Goal: Task Accomplishment & Management: Use online tool/utility

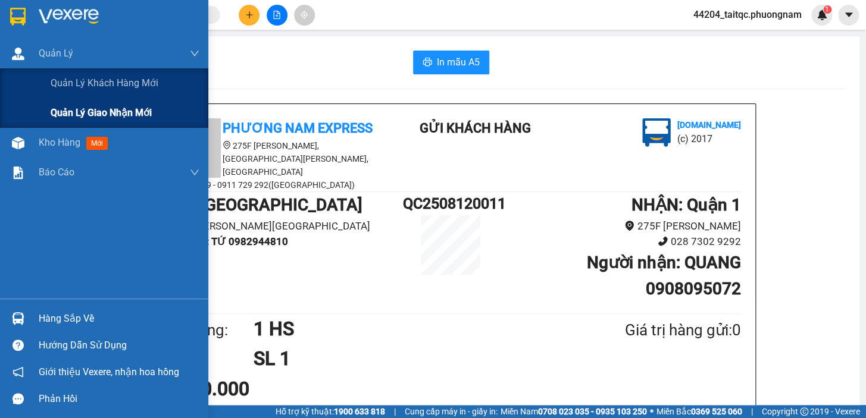
scroll to position [142, 0]
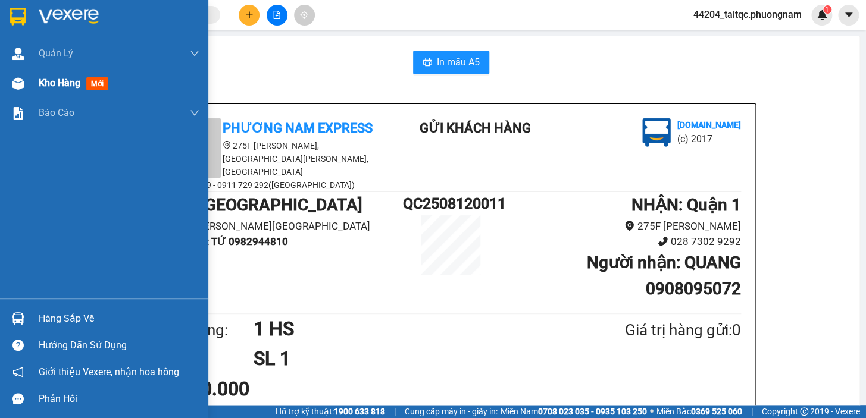
click at [65, 89] on span "Kho hàng" at bounding box center [60, 82] width 42 height 11
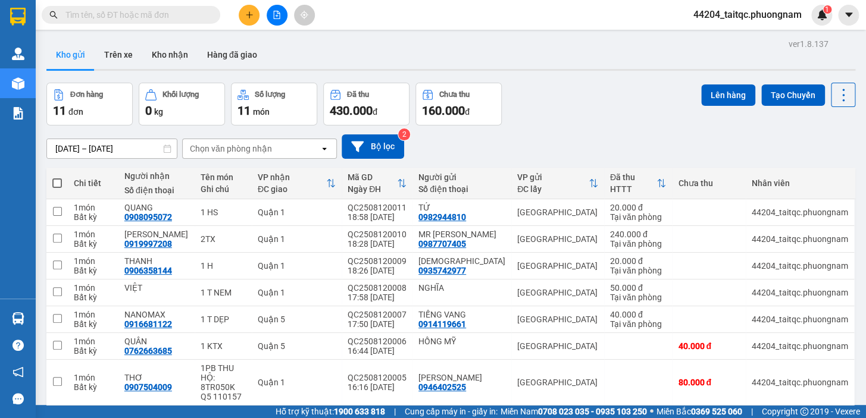
click at [560, 93] on div "Đơn hàng 11 đơn Khối lượng 0 kg Số lượng 11 món Đã thu 430.000 đ Chưa thu 160.0…" at bounding box center [450, 104] width 808 height 43
paste input "0902696695"
type input "0902696695"
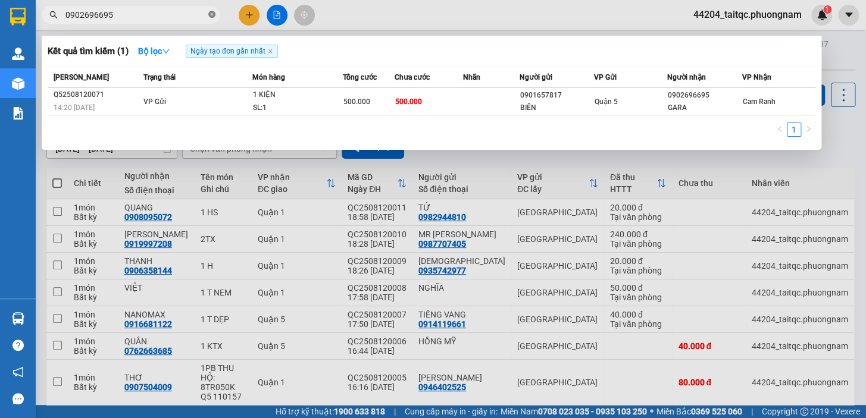
click at [209, 13] on icon "close-circle" at bounding box center [211, 14] width 7 height 7
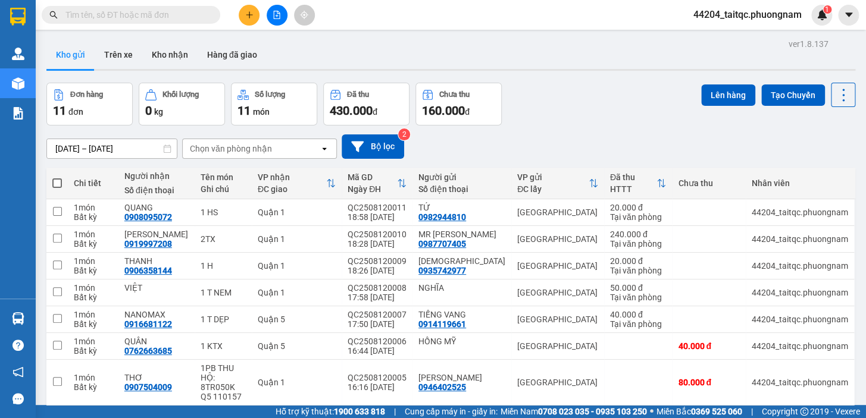
click at [57, 184] on span at bounding box center [57, 183] width 10 height 10
click at [57, 177] on input "checkbox" at bounding box center [57, 177] width 0 height 0
checkbox input "true"
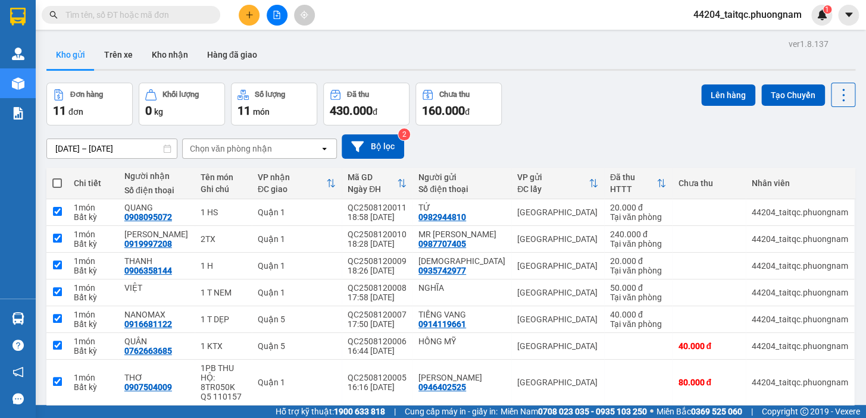
checkbox input "true"
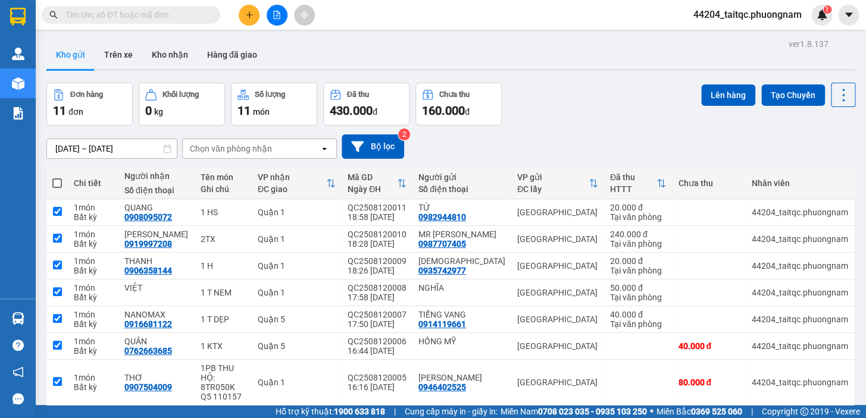
checkbox input "true"
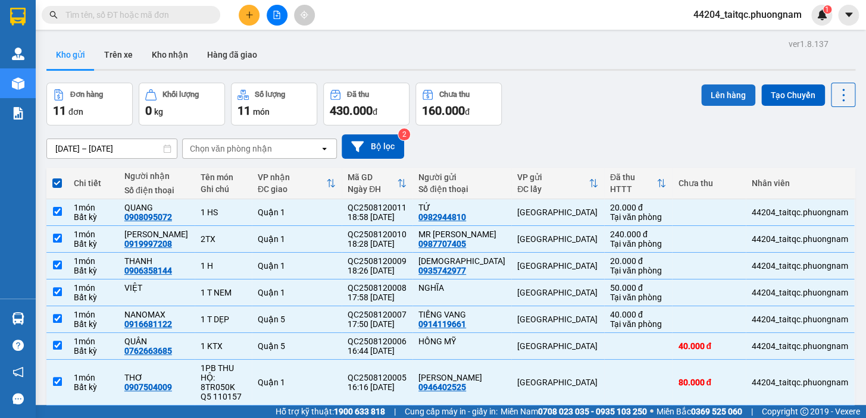
click at [713, 91] on button "Lên hàng" at bounding box center [728, 94] width 54 height 21
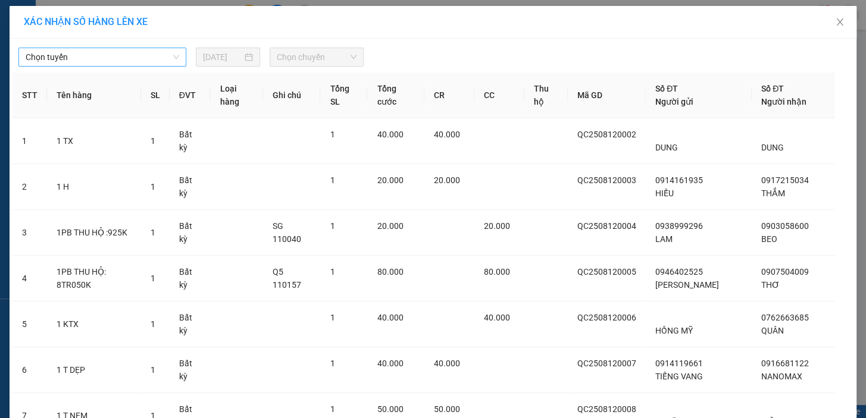
click at [95, 54] on span "Chọn tuyến" at bounding box center [102, 57] width 153 height 18
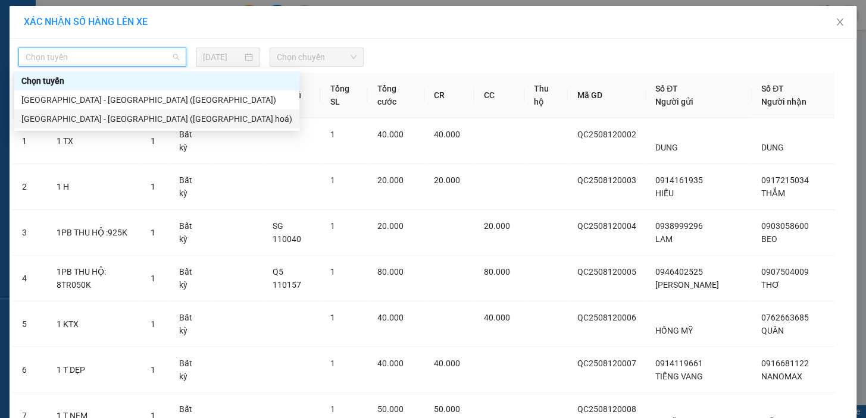
click at [107, 122] on div "Nha Trang - Sài Gòn (Hàng hoá)" at bounding box center [156, 118] width 271 height 13
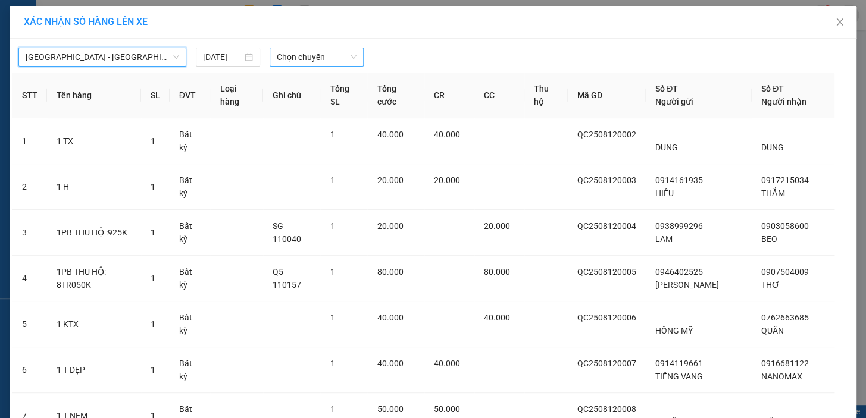
click at [290, 57] on span "Chọn chuyến" at bounding box center [317, 57] width 80 height 18
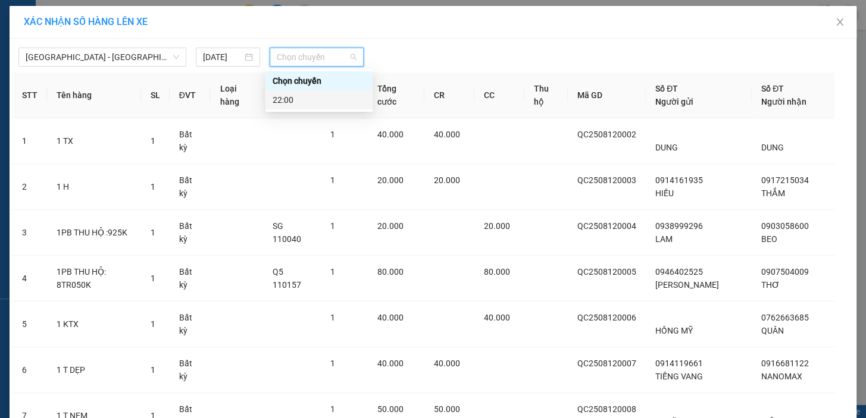
click at [302, 99] on div "22:00" at bounding box center [318, 99] width 93 height 13
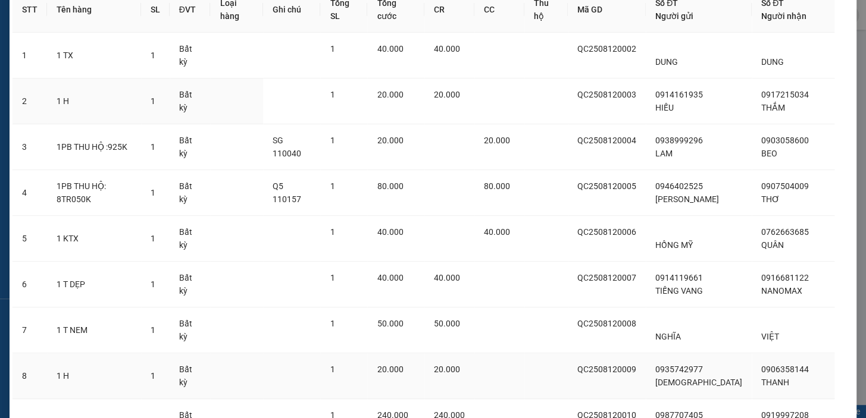
scroll to position [251, 0]
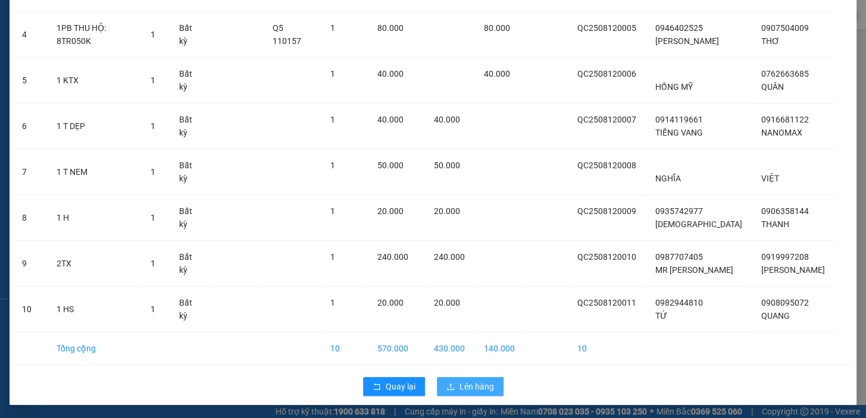
click at [482, 388] on span "Lên hàng" at bounding box center [476, 386] width 35 height 13
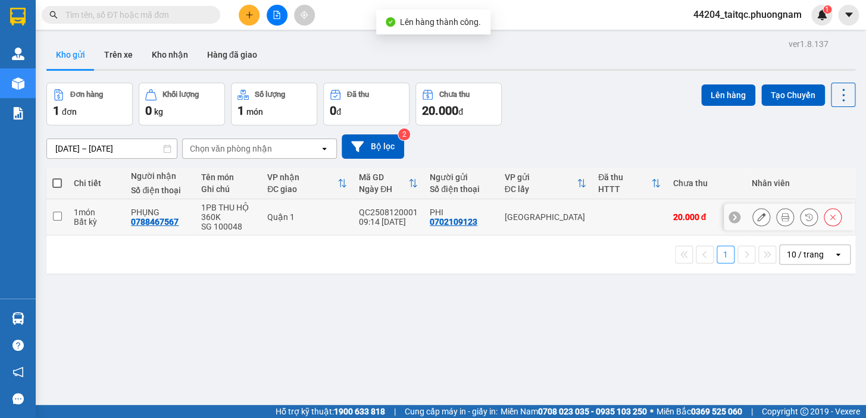
click at [58, 215] on input "checkbox" at bounding box center [57, 216] width 9 height 9
checkbox input "true"
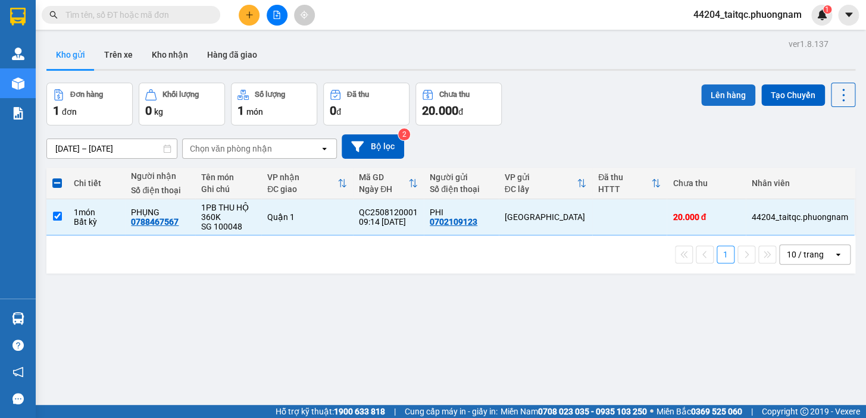
click at [707, 95] on button "Lên hàng" at bounding box center [728, 94] width 54 height 21
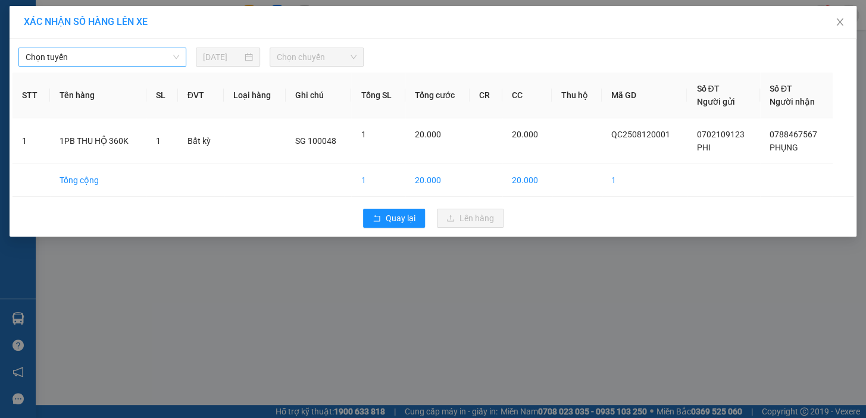
click at [107, 57] on span "Chọn tuyến" at bounding box center [102, 57] width 153 height 18
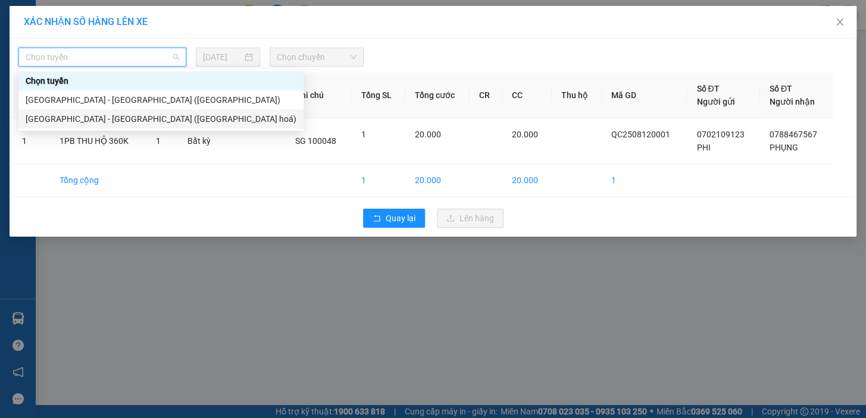
click at [133, 115] on div "Nha Trang - Sài Gòn (Hàng hoá)" at bounding box center [161, 118] width 271 height 13
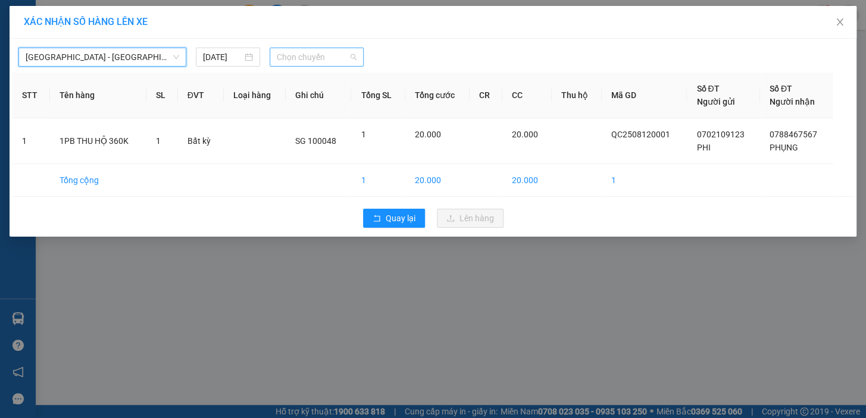
click at [337, 48] on span "Chọn chuyến" at bounding box center [317, 57] width 80 height 18
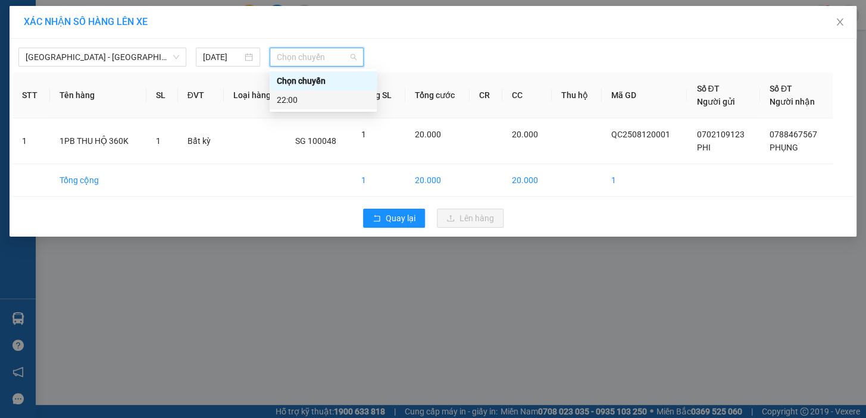
click at [319, 97] on div "22:00" at bounding box center [323, 99] width 93 height 13
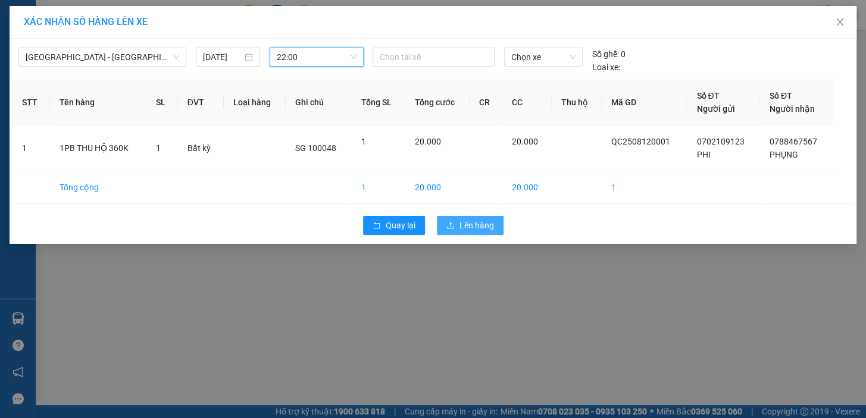
click at [479, 233] on button "Lên hàng" at bounding box center [470, 225] width 67 height 19
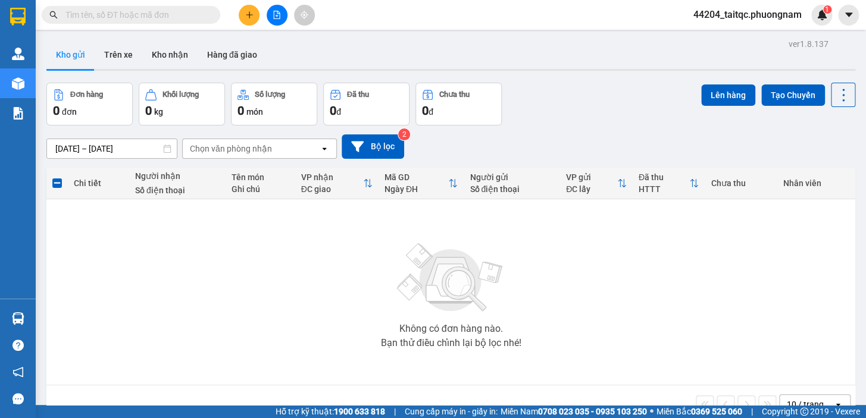
click at [170, 15] on input "text" at bounding box center [135, 14] width 140 height 13
click at [355, 9] on div "Kết quả tìm kiếm ( 1 ) Bộ lọc Ngày tạo đơn gần nhất Mã ĐH Trạng thái Món hàng T…" at bounding box center [433, 15] width 866 height 30
click at [393, 52] on div "Kho gửi Trên xe Kho nhận Hàng đã giao" at bounding box center [450, 56] width 808 height 32
click at [335, 51] on div "Kho gửi Trên xe Kho nhận Hàng đã giao" at bounding box center [450, 56] width 808 height 32
